Goal: Task Accomplishment & Management: Manage account settings

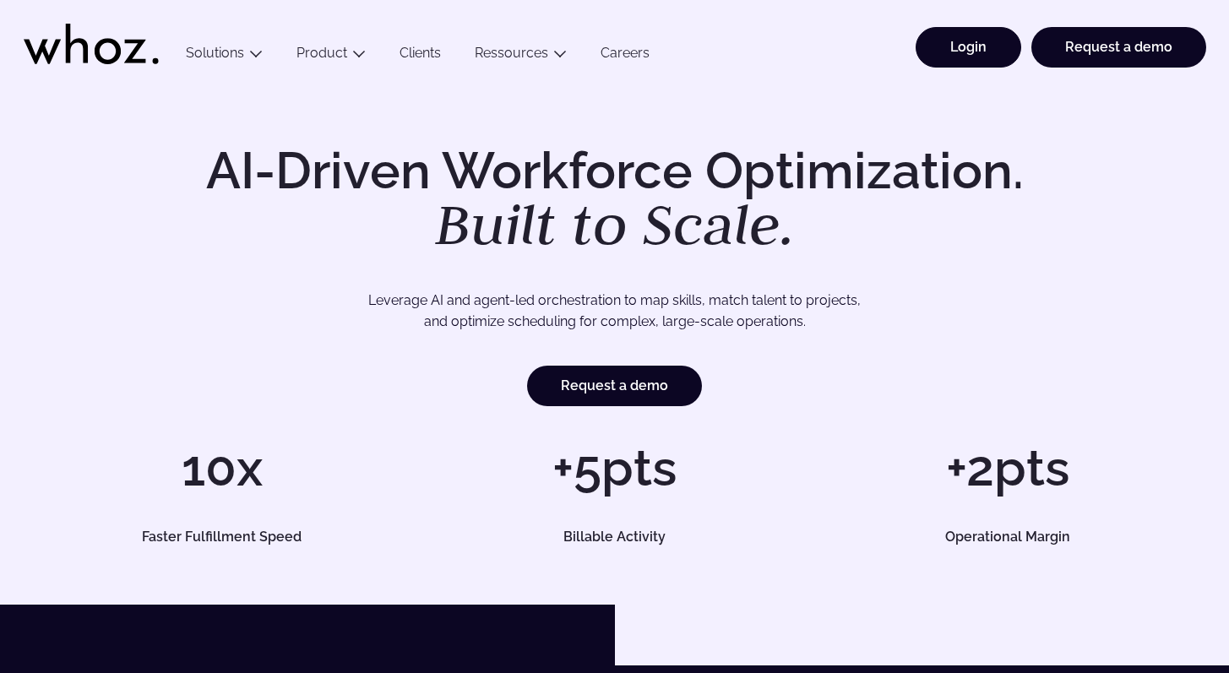
click at [1020, 40] on link "Login" at bounding box center [968, 47] width 106 height 41
click at [955, 55] on link "Login" at bounding box center [968, 47] width 106 height 41
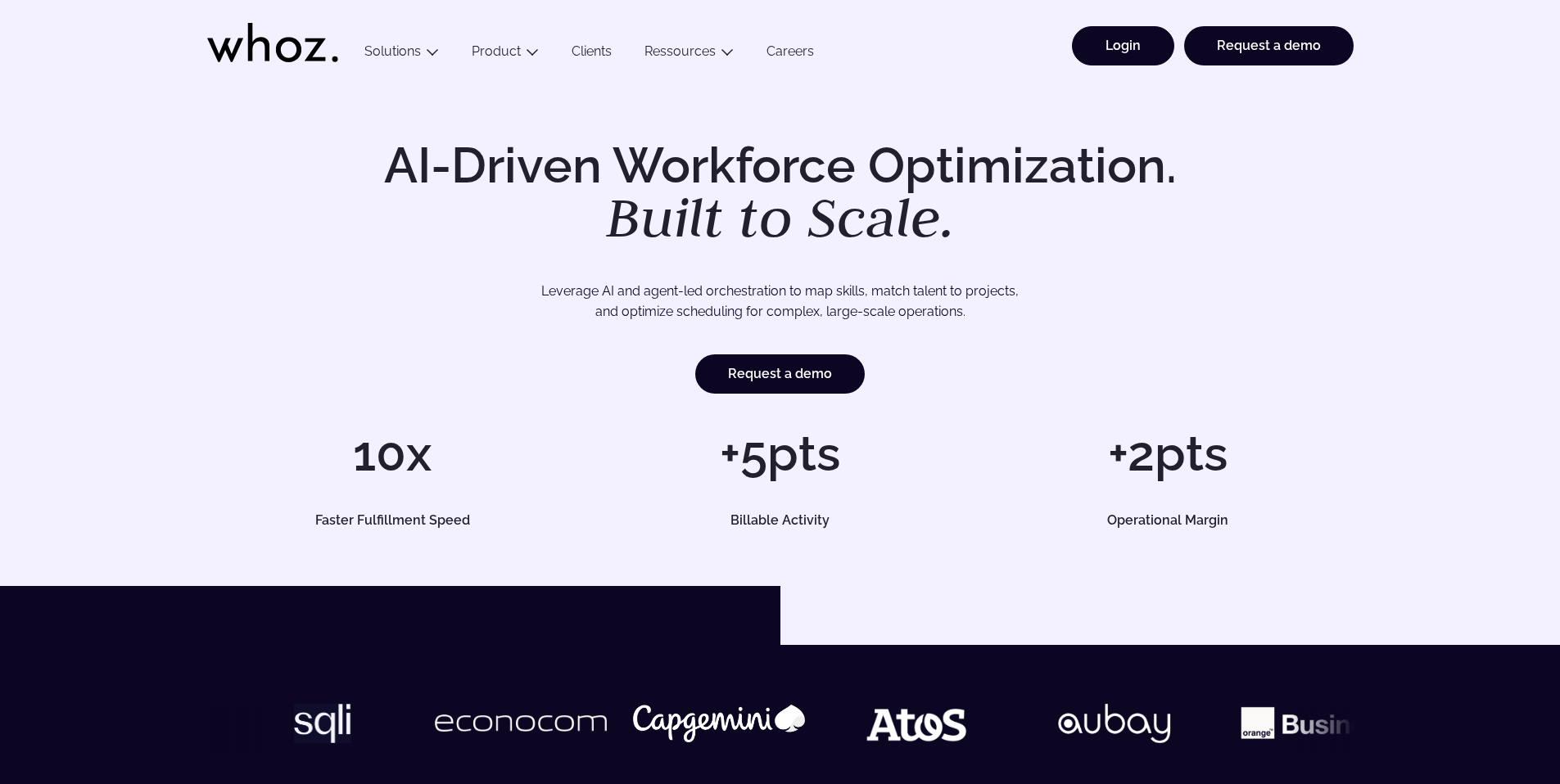
click at [1140, 26] on link "Login" at bounding box center [1123, 46] width 103 height 40
